Goal: Task Accomplishment & Management: Use online tool/utility

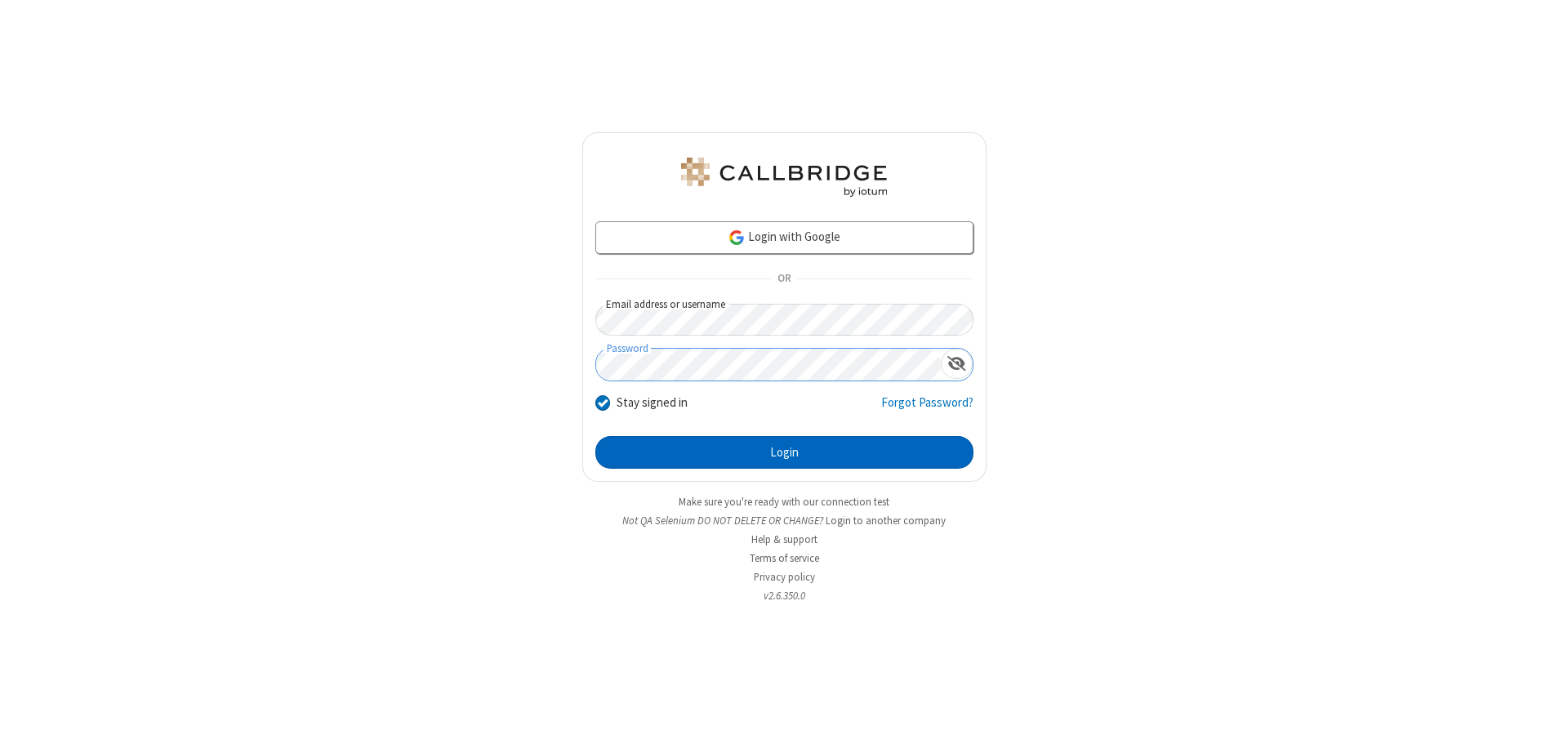
click at [784, 453] on button "Login" at bounding box center [784, 452] width 378 height 33
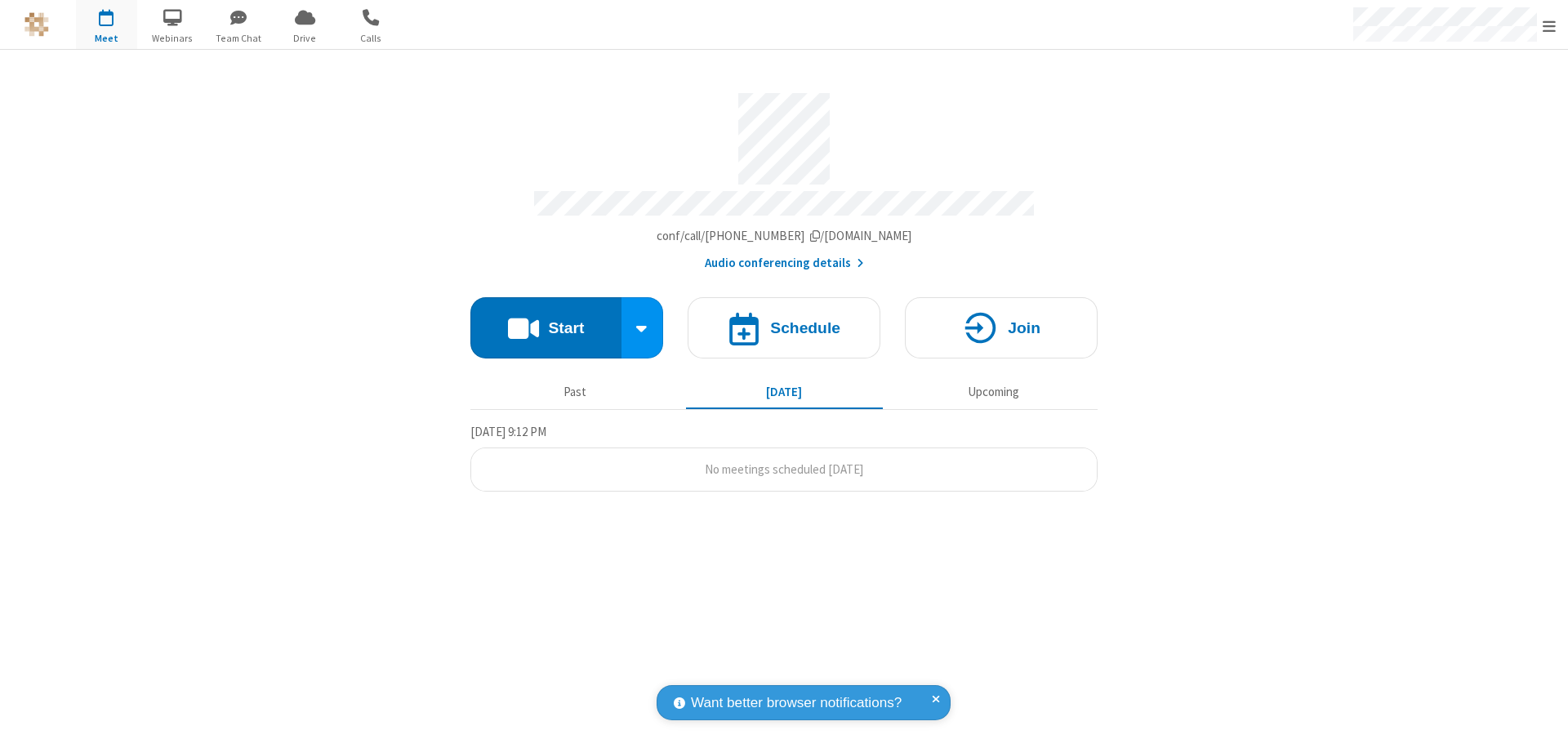
click at [1549, 25] on span "Open menu" at bounding box center [1548, 26] width 13 height 16
click at [106, 24] on span "button" at bounding box center [106, 17] width 62 height 28
click at [784, 320] on h4 "Schedule" at bounding box center [805, 327] width 70 height 15
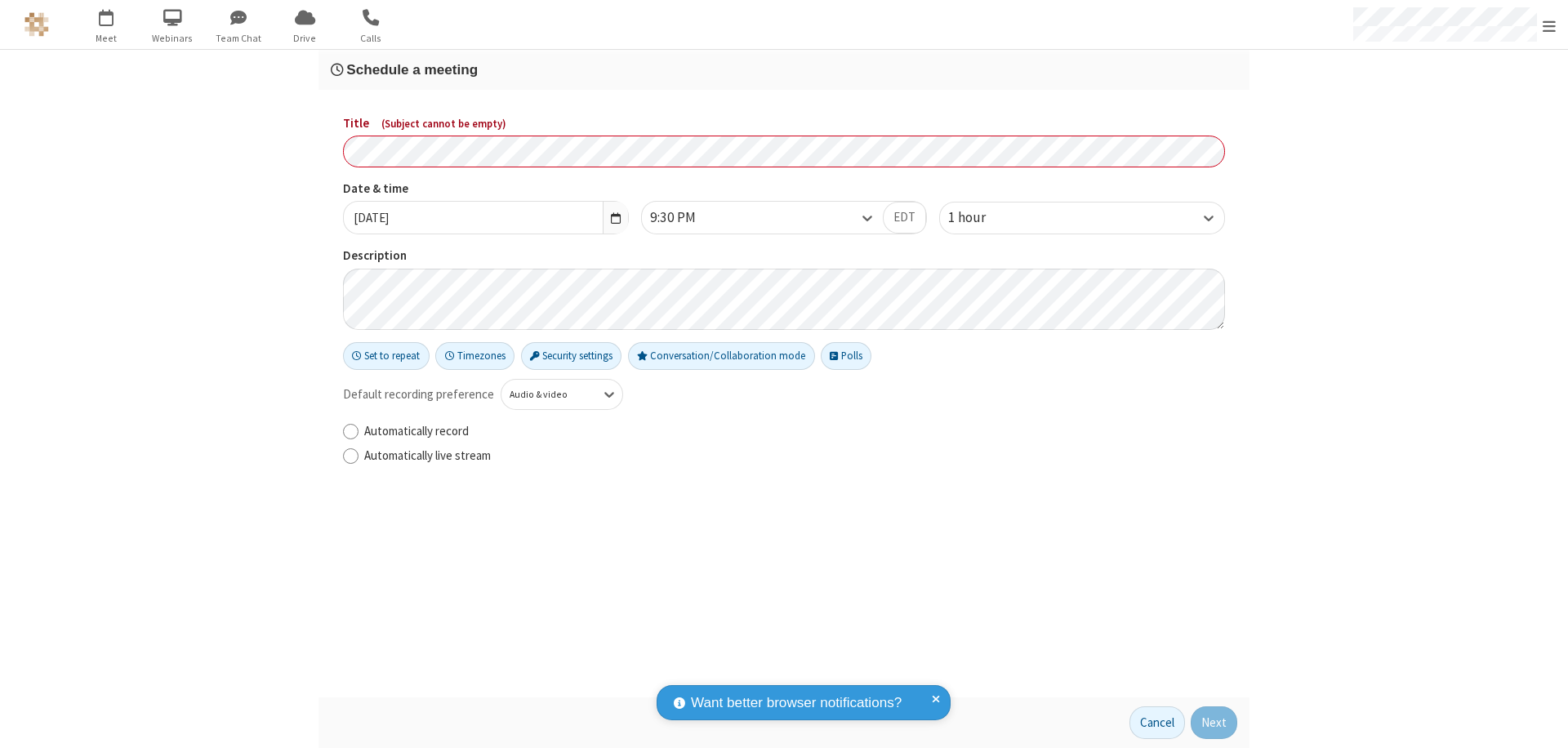
click at [784, 70] on h3 "Schedule a meeting" at bounding box center [784, 70] width 907 height 15
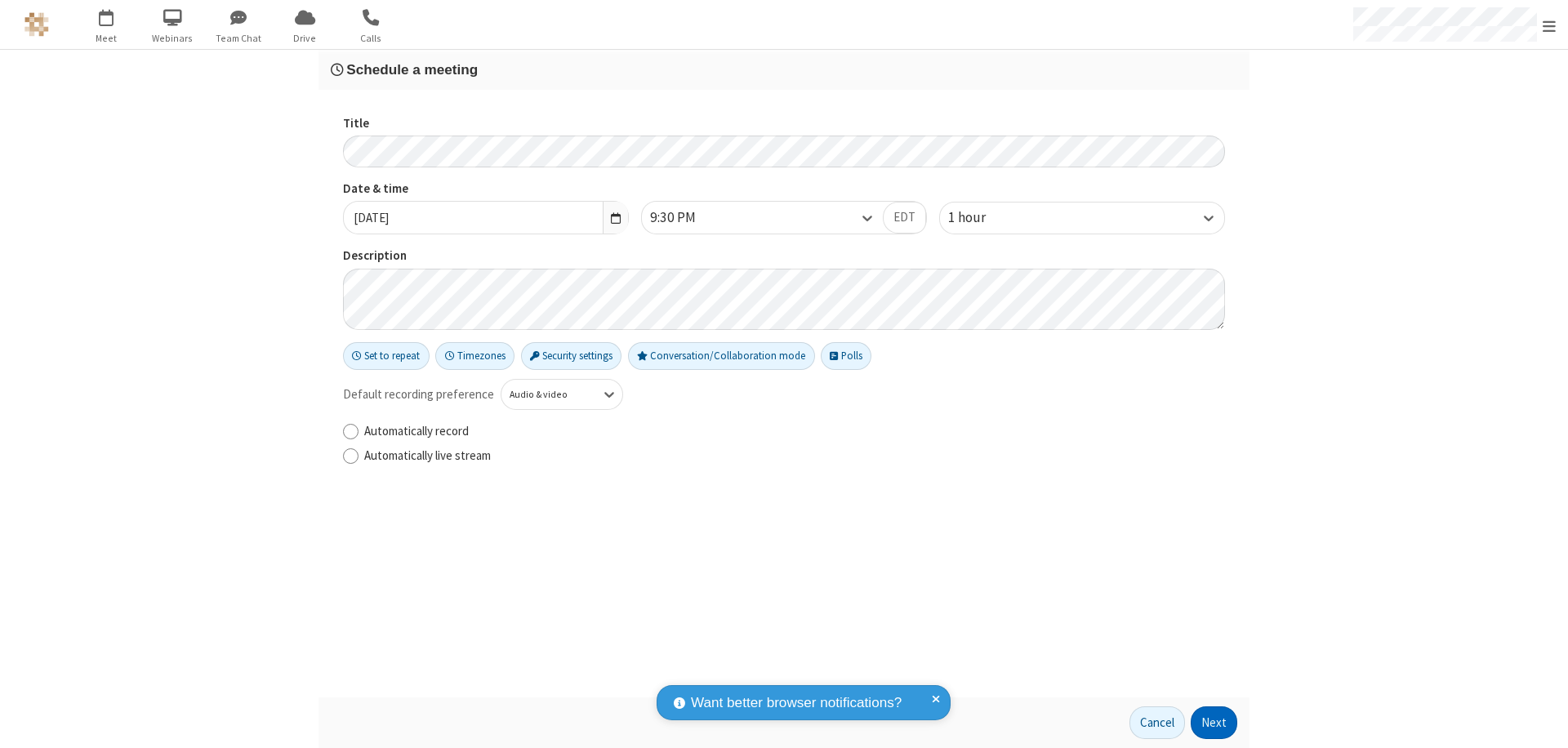
click at [1214, 723] on button "Next" at bounding box center [1214, 722] width 46 height 33
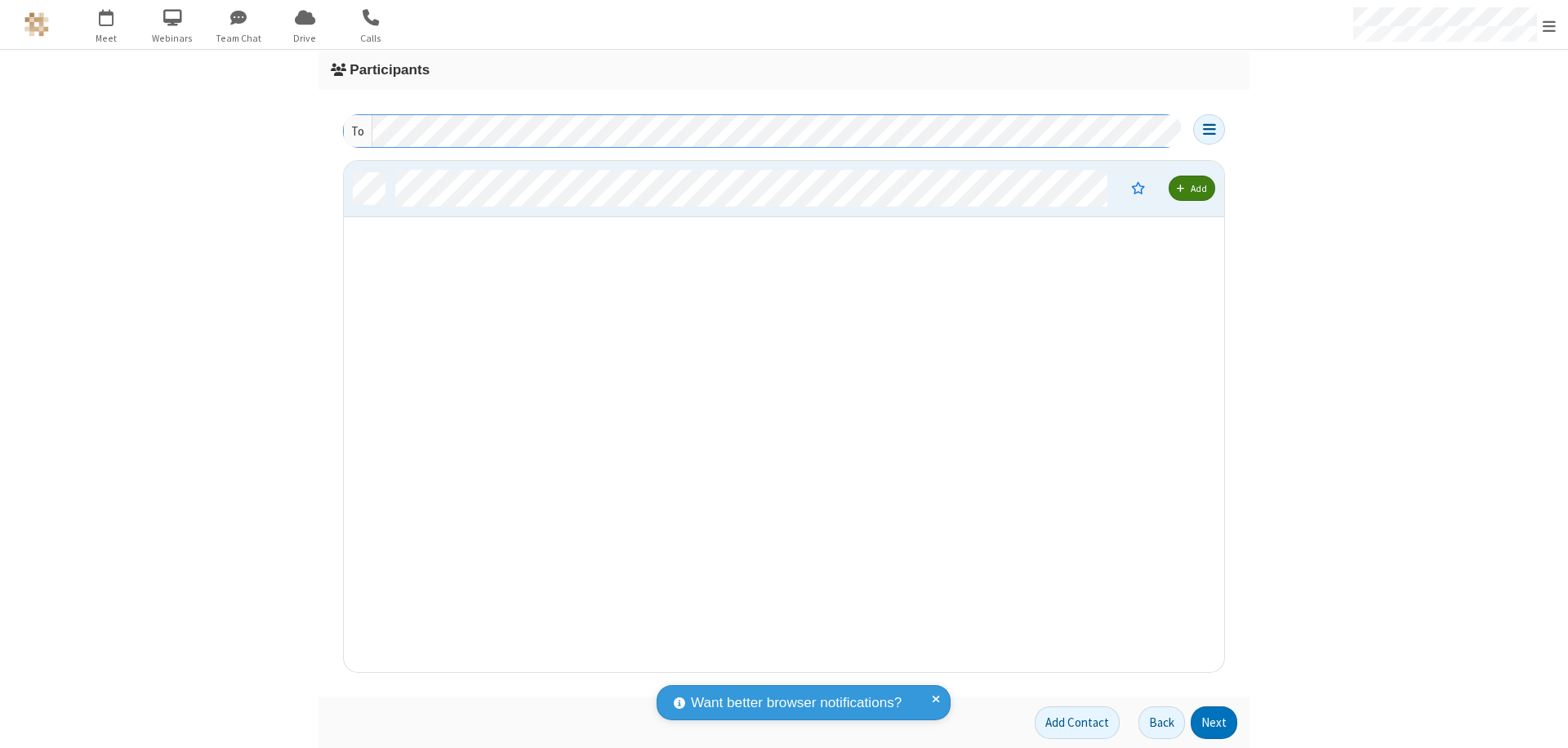
scroll to position [499, 868]
click at [1214, 723] on button "Next" at bounding box center [1214, 722] width 46 height 33
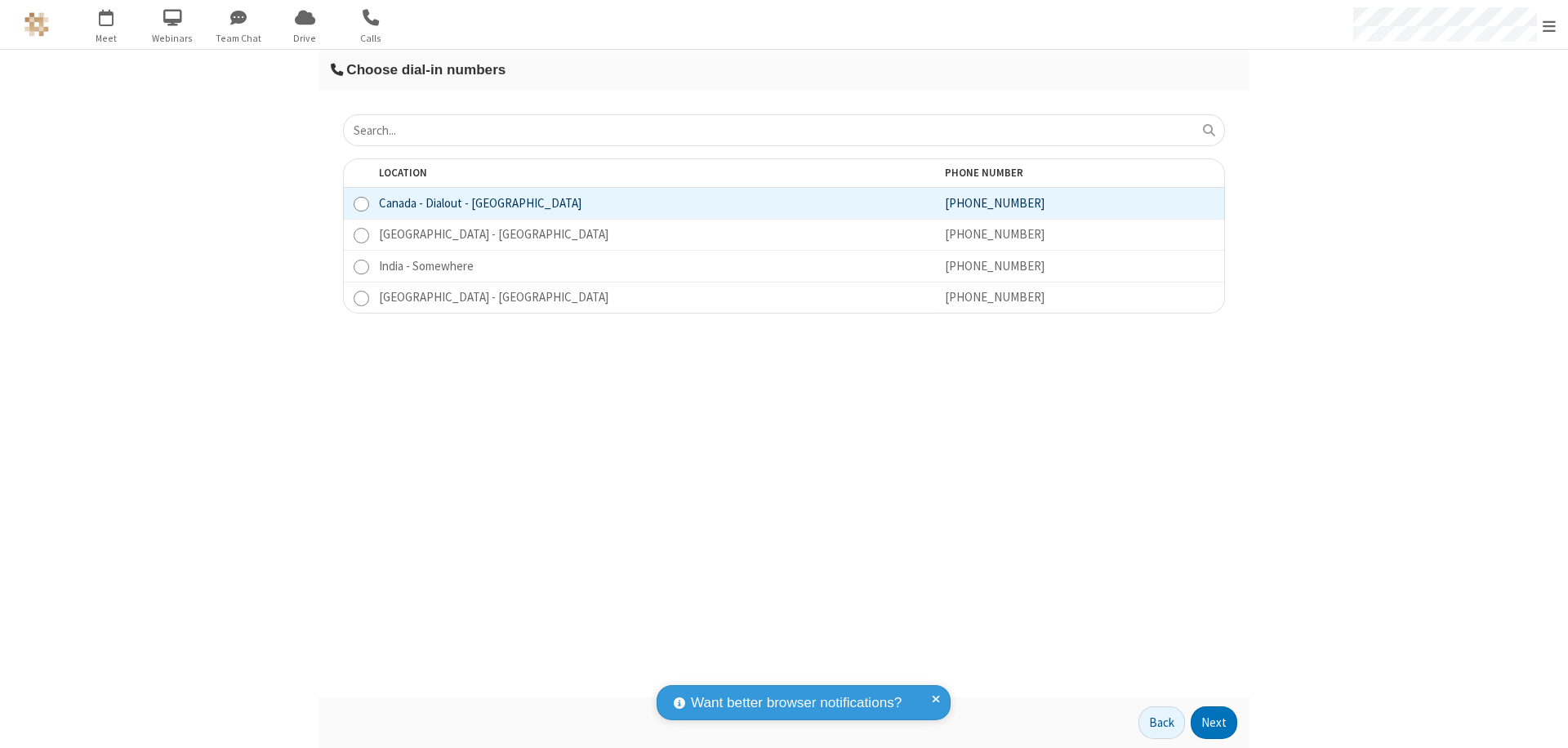
click at [1214, 723] on button "Next" at bounding box center [1214, 722] width 46 height 33
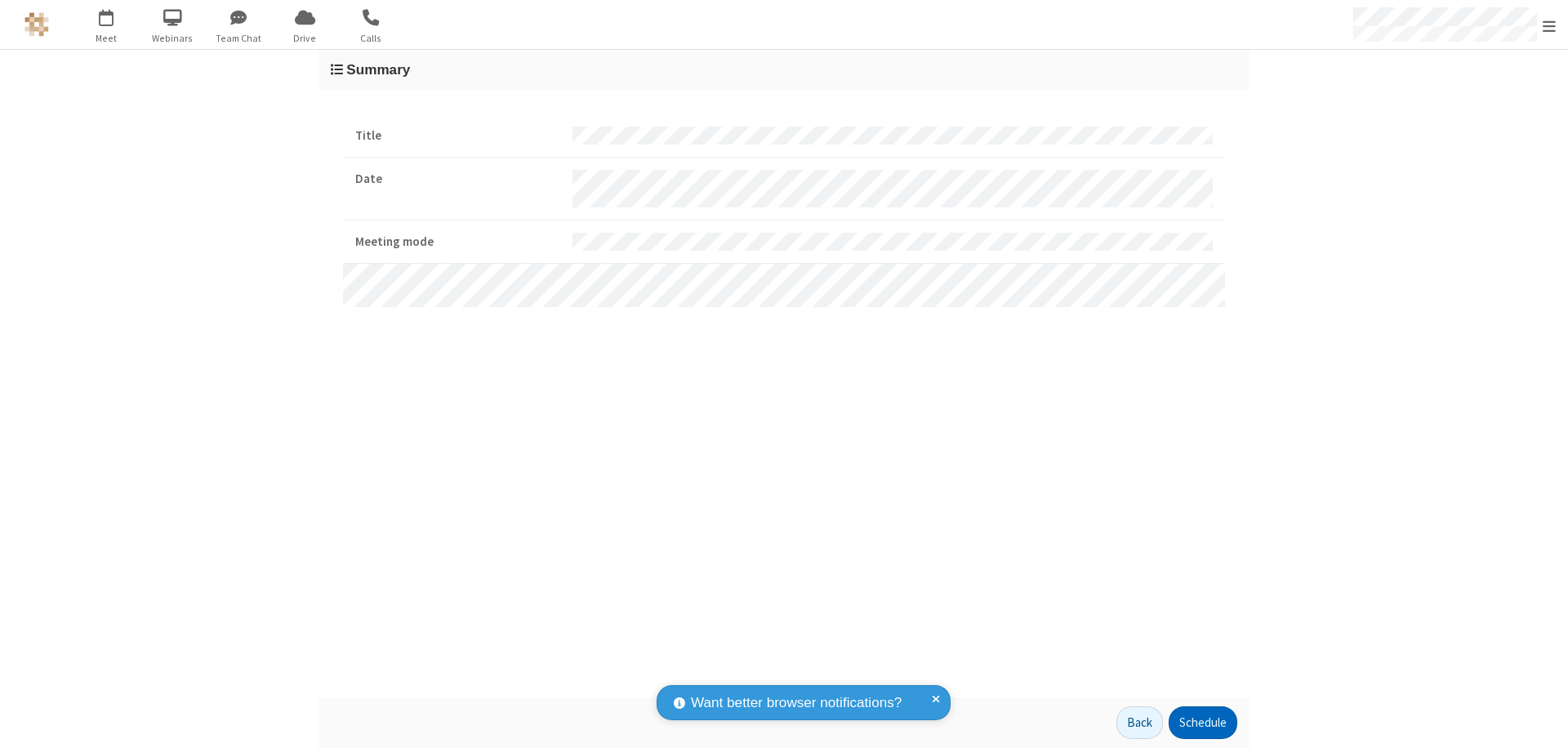
click at [1202, 723] on button "Schedule" at bounding box center [1203, 722] width 69 height 33
